Goal: Find contact information: Find contact information

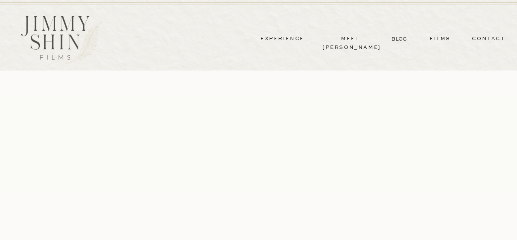
click at [480, 37] on p "contact" at bounding box center [489, 38] width 55 height 9
click at [487, 42] on p "contact" at bounding box center [489, 38] width 55 height 9
click at [487, 39] on p "contact" at bounding box center [489, 38] width 55 height 9
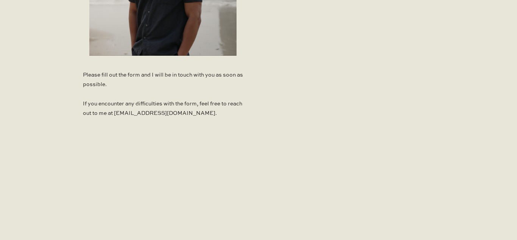
scroll to position [502, 0]
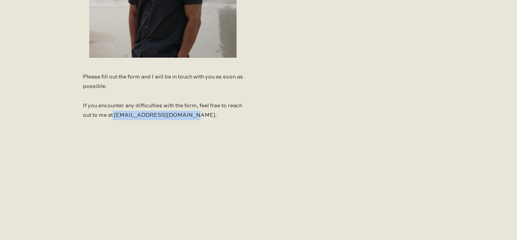
drag, startPoint x: 198, startPoint y: 114, endPoint x: 130, endPoint y: 117, distance: 69.0
click at [130, 117] on p "Please fill out the form and I will be in touch with you as soon as possible. I…" at bounding box center [163, 98] width 160 height 52
copy p "jimmyshinfilms@gmail.com"
